Goal: Information Seeking & Learning: Learn about a topic

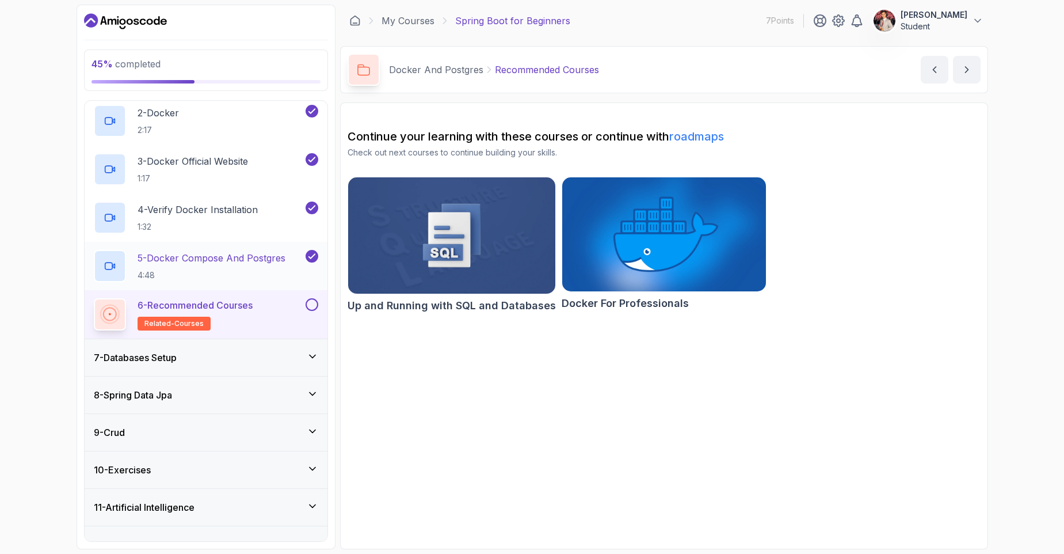
scroll to position [298, 0]
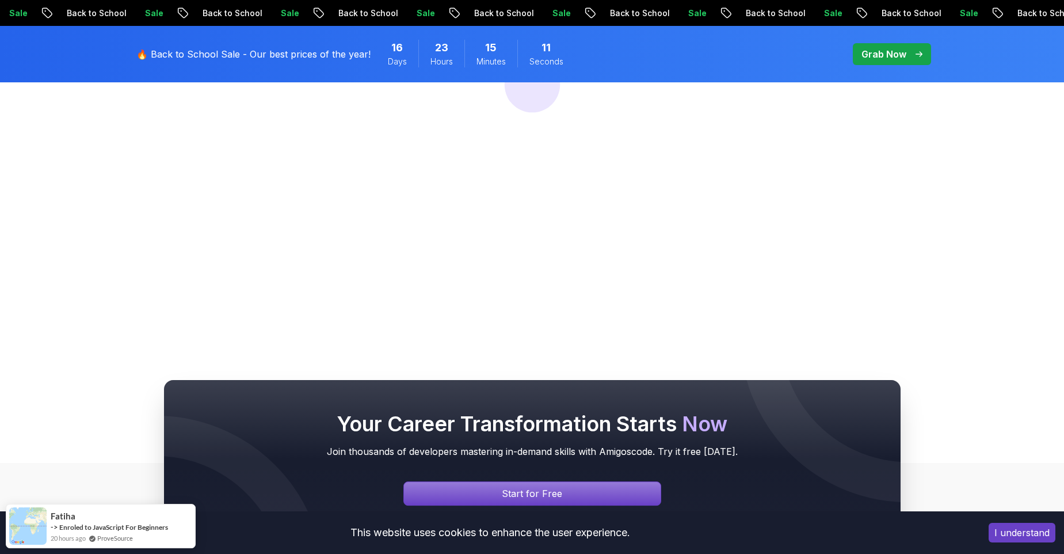
scroll to position [397, 0]
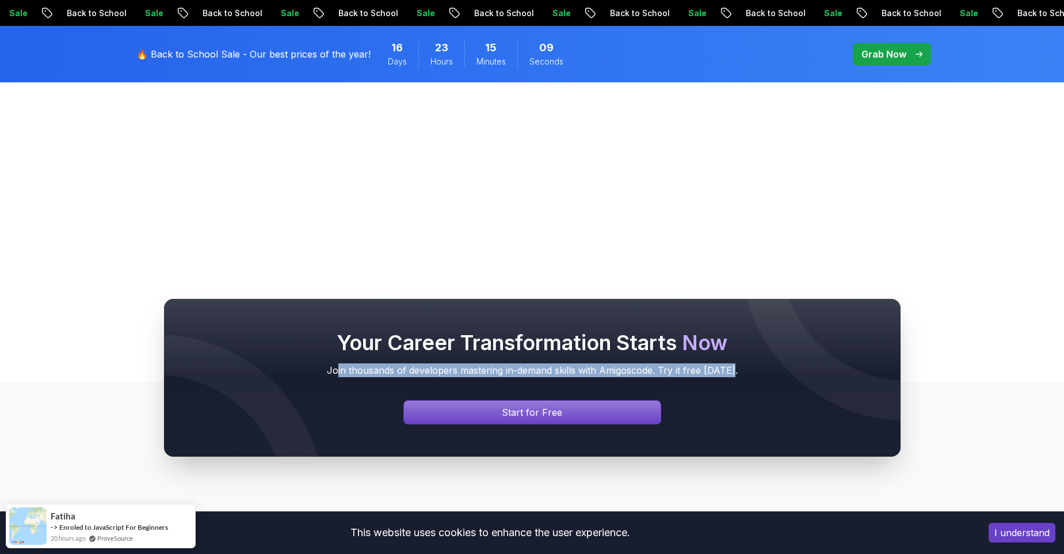
drag, startPoint x: 342, startPoint y: 367, endPoint x: 639, endPoint y: 386, distance: 297.6
click at [634, 386] on div "Your Career Transformation Starts Now Join thousands of developers mastering in…" at bounding box center [532, 377] width 691 height 93
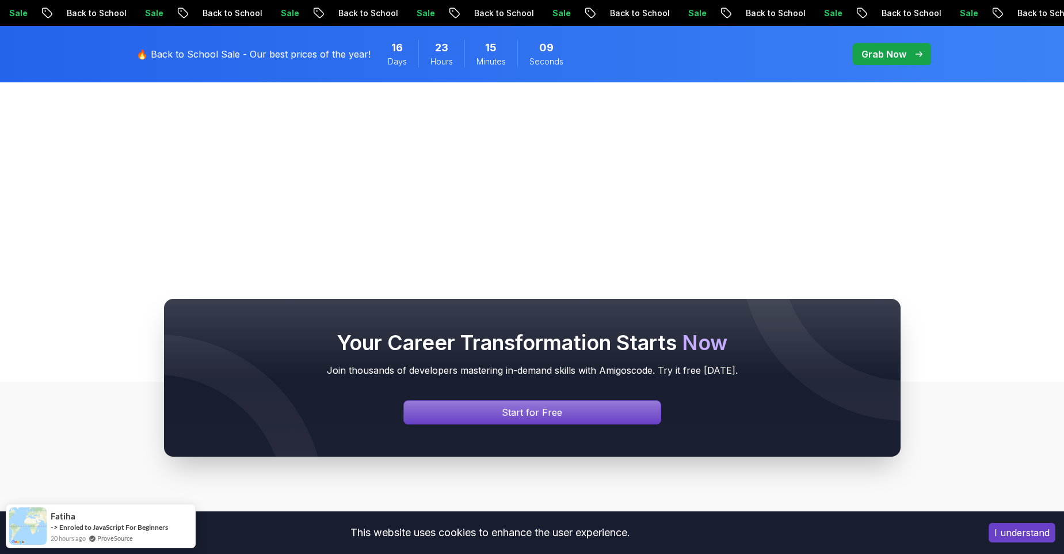
click at [639, 386] on div "Your Career Transformation Starts Now Join thousands of developers mastering in…" at bounding box center [532, 377] width 691 height 93
drag, startPoint x: 522, startPoint y: 534, endPoint x: 558, endPoint y: 542, distance: 37.0
click at [553, 541] on div "This website uses cookies to enhance the user experience." at bounding box center [490, 532] width 963 height 25
drag, startPoint x: 573, startPoint y: 544, endPoint x: 598, endPoint y: 542, distance: 25.5
click at [573, 545] on div "This website uses cookies to enhance the user experience. I understand" at bounding box center [532, 532] width 1064 height 43
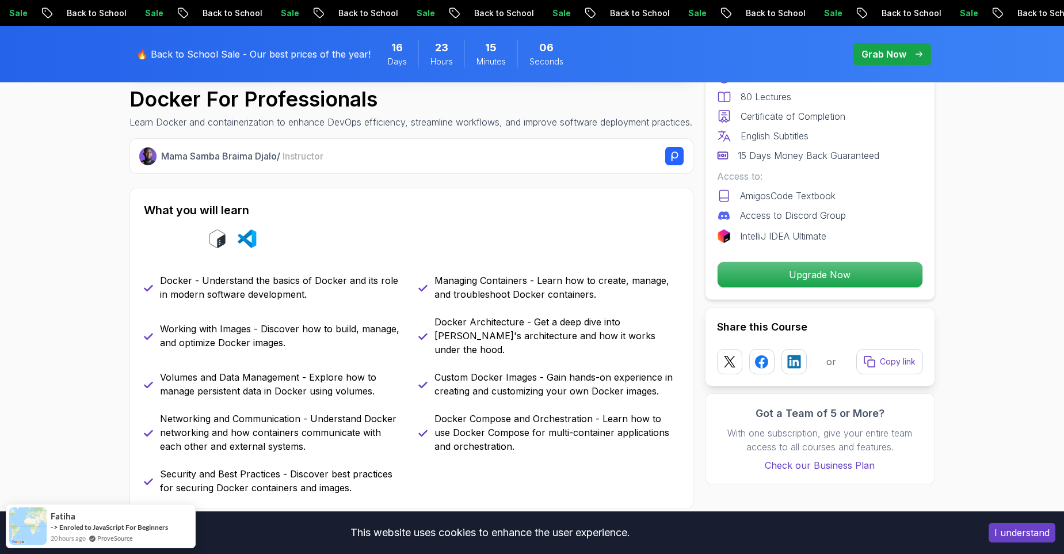
click at [1043, 538] on button "I understand" at bounding box center [1022, 533] width 67 height 20
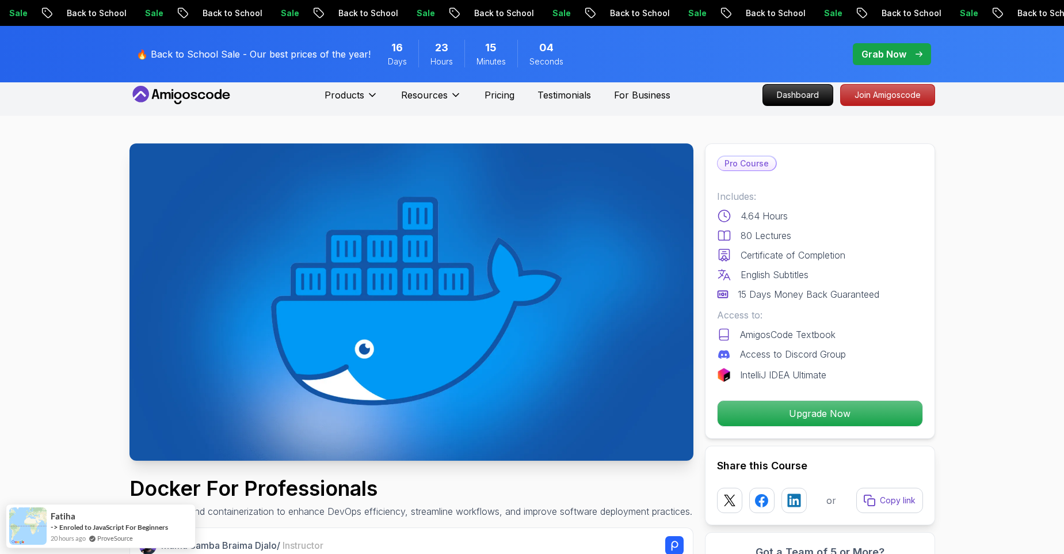
scroll to position [0, 0]
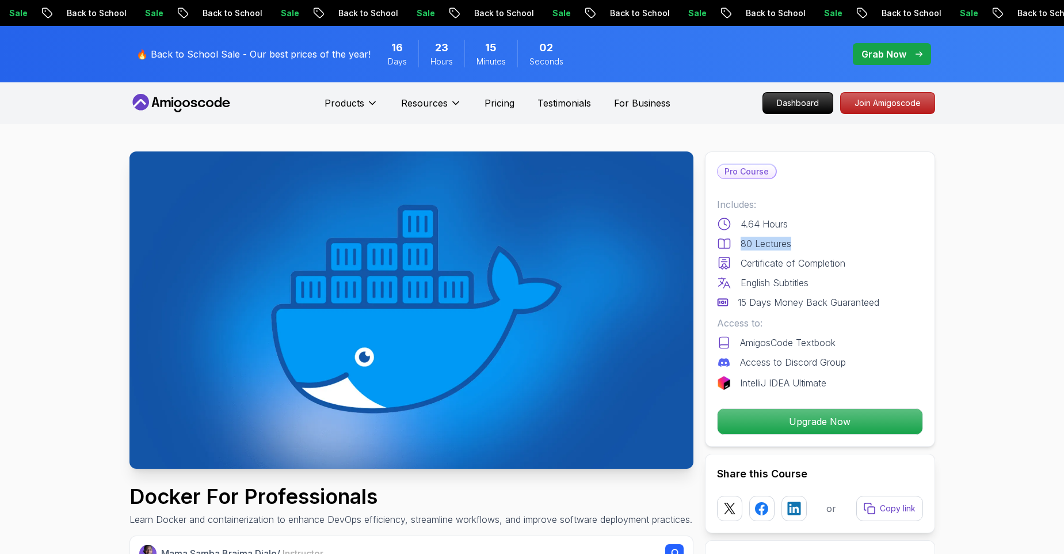
drag, startPoint x: 745, startPoint y: 230, endPoint x: 850, endPoint y: 241, distance: 105.4
click at [852, 241] on div "Includes: 4.64 Hours 80 Lectures Certificate of Completion English Subtitles 15…" at bounding box center [820, 253] width 206 height 112
click at [848, 241] on div "80 Lectures" at bounding box center [820, 244] width 206 height 14
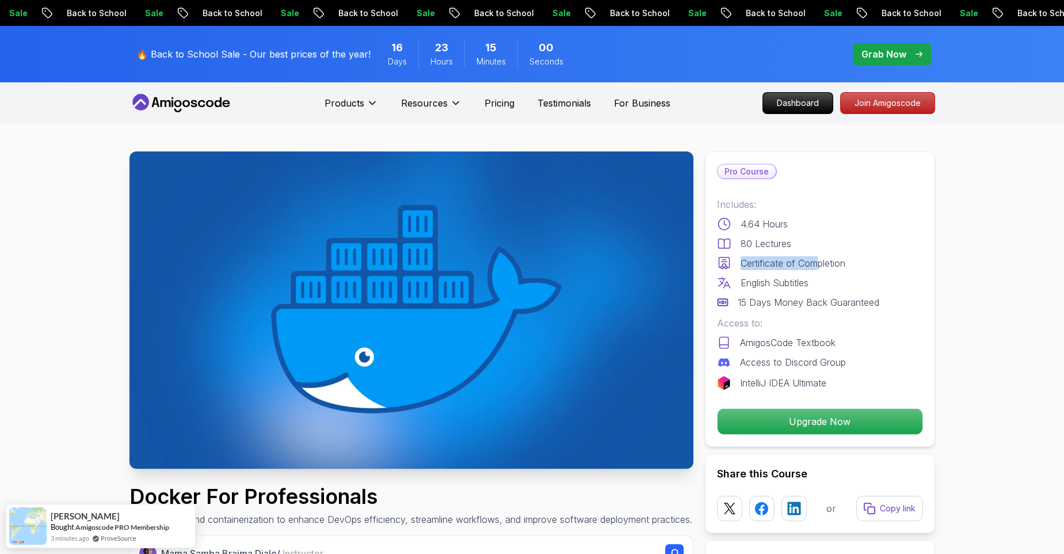
drag, startPoint x: 736, startPoint y: 262, endPoint x: 816, endPoint y: 262, distance: 80.0
click at [816, 262] on div "Certificate of Completion" at bounding box center [820, 263] width 206 height 14
click at [816, 262] on p "Certificate of Completion" at bounding box center [793, 263] width 105 height 14
click at [795, 267] on p "Certificate of Completion" at bounding box center [793, 263] width 105 height 14
click at [799, 267] on p "Certificate of Completion" at bounding box center [793, 263] width 105 height 14
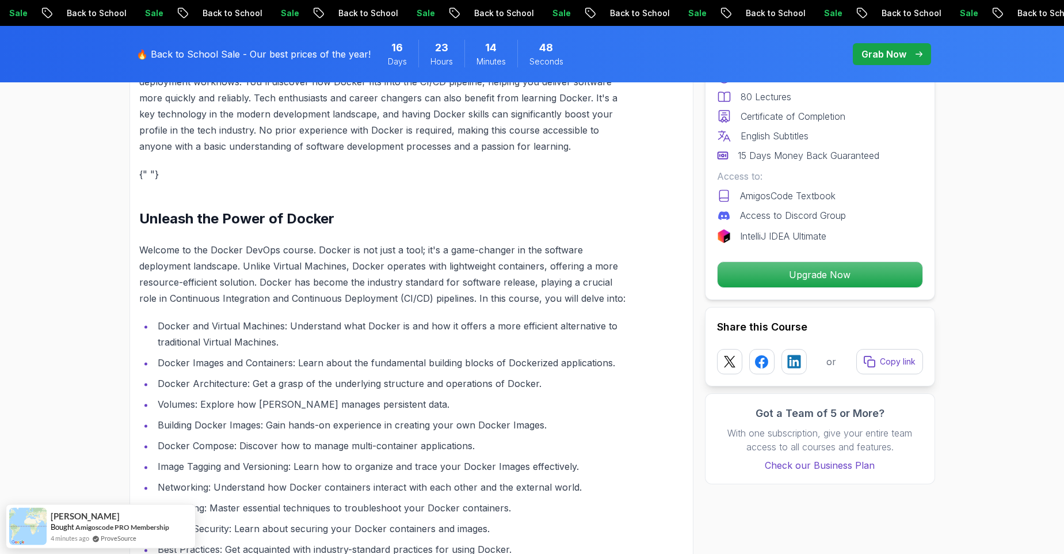
scroll to position [1350, 0]
click at [385, 240] on div "Welcome to the Docker for DevOps course. Docker is more than just a tool; it's …" at bounding box center [384, 103] width 490 height 1027
drag, startPoint x: 473, startPoint y: 245, endPoint x: 466, endPoint y: 243, distance: 7.7
click at [470, 245] on p "Welcome to the Docker DevOps course. Docker is not just a tool; it's a game-cha…" at bounding box center [384, 273] width 490 height 64
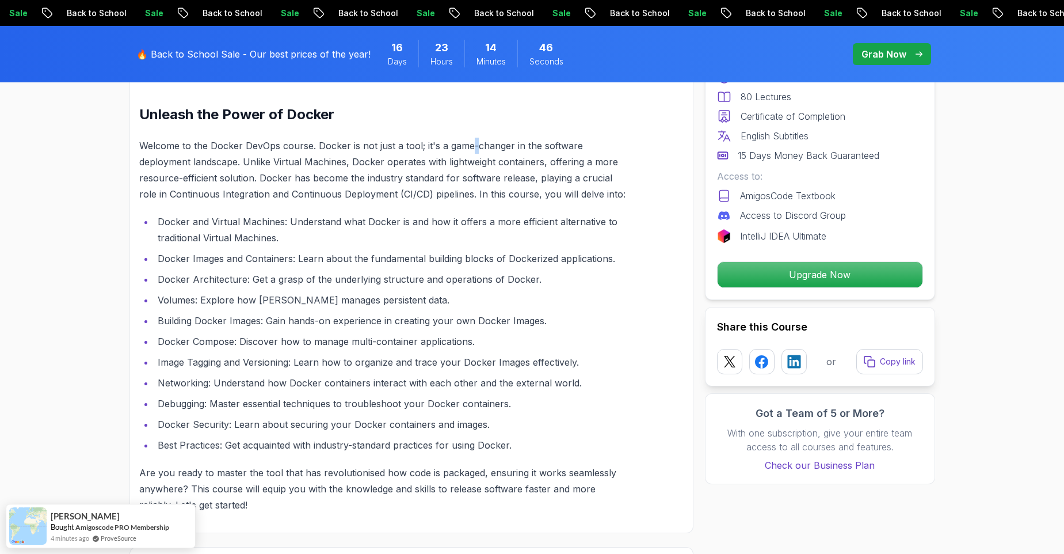
scroll to position [1509, 0]
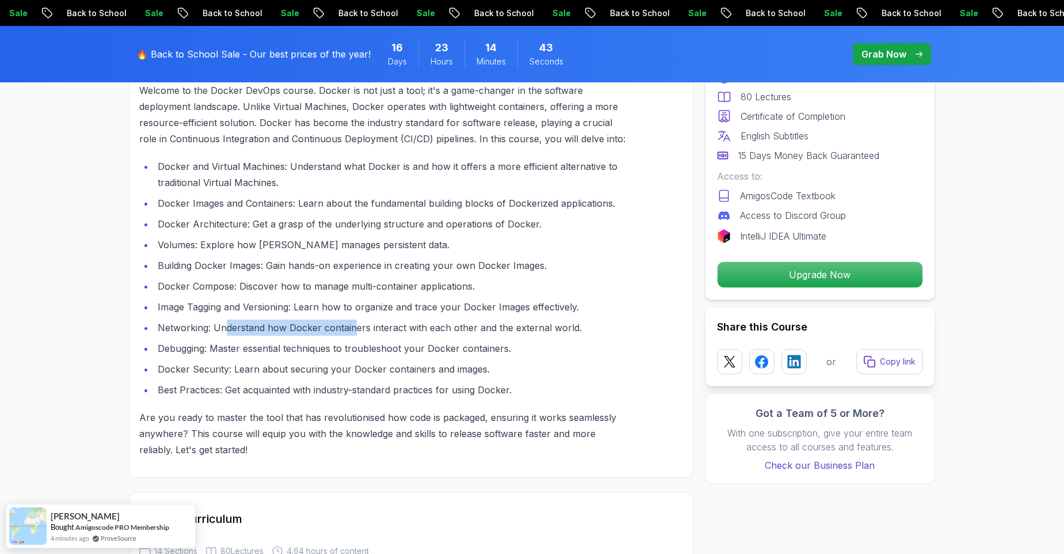
drag, startPoint x: 226, startPoint y: 333, endPoint x: 413, endPoint y: 333, distance: 187.6
click at [402, 333] on li "Networking: Understand how Docker containers interact with each other and the e…" at bounding box center [391, 327] width 475 height 16
click at [417, 333] on li "Networking: Understand how Docker containers interact with each other and the e…" at bounding box center [391, 327] width 475 height 16
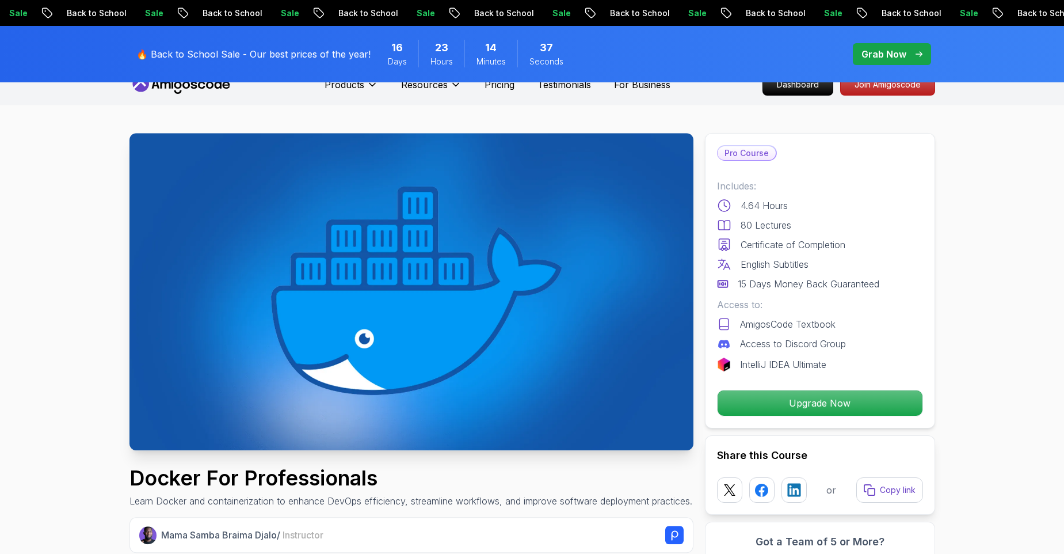
scroll to position [0, 0]
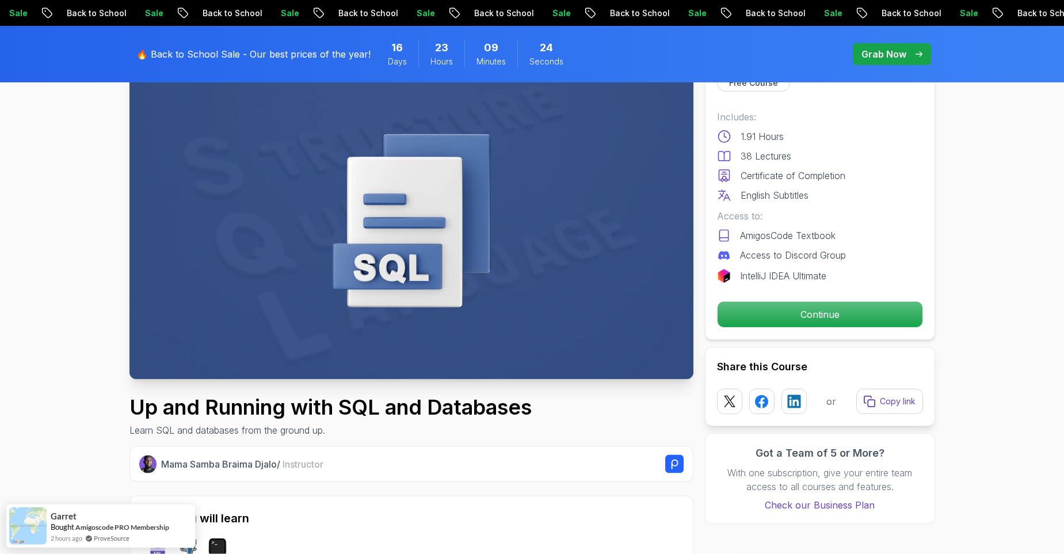
scroll to position [238, 0]
